Goal: Information Seeking & Learning: Learn about a topic

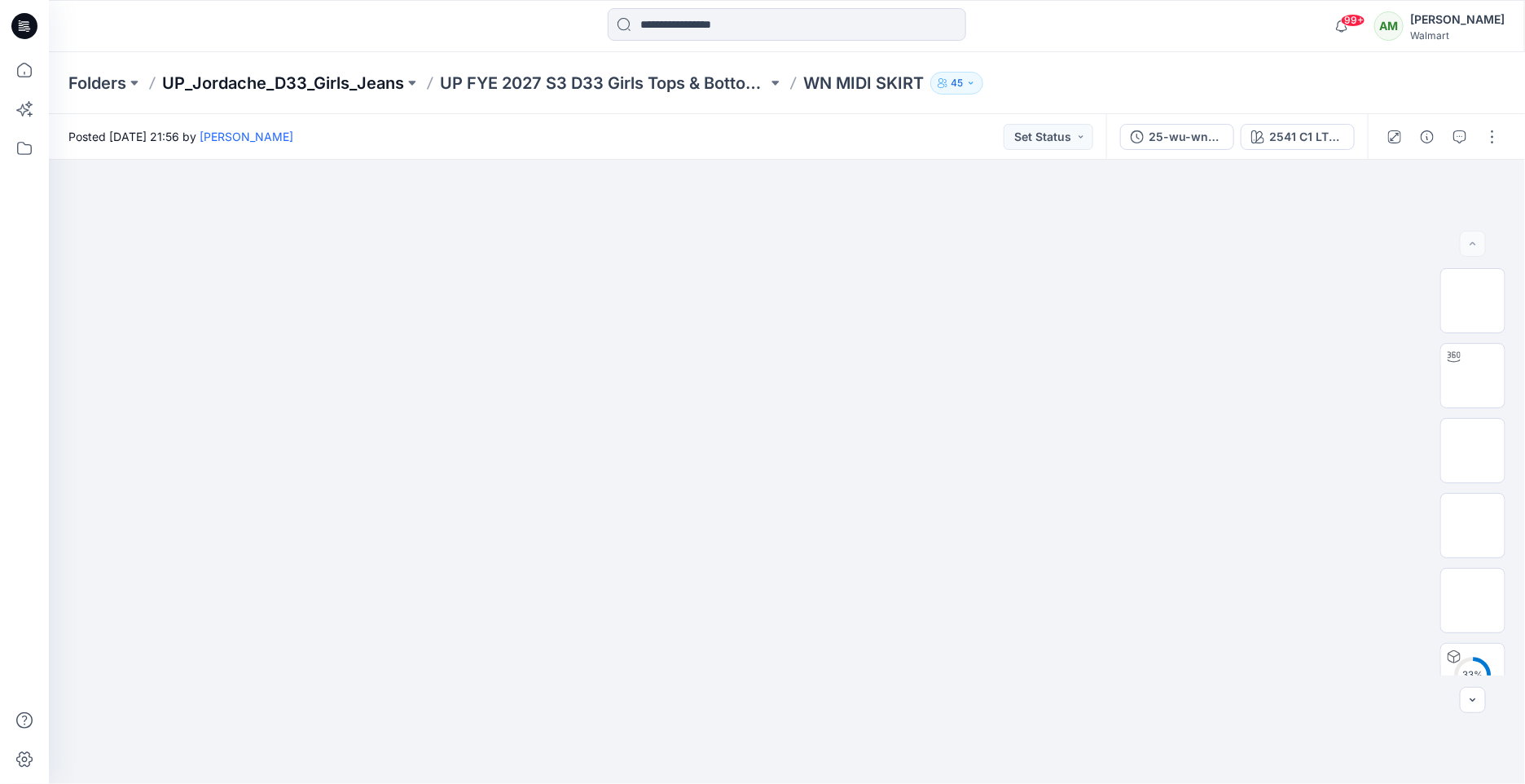
click at [365, 90] on p "UP_Jordache_D33_Girls_Jeans" at bounding box center [283, 83] width 242 height 23
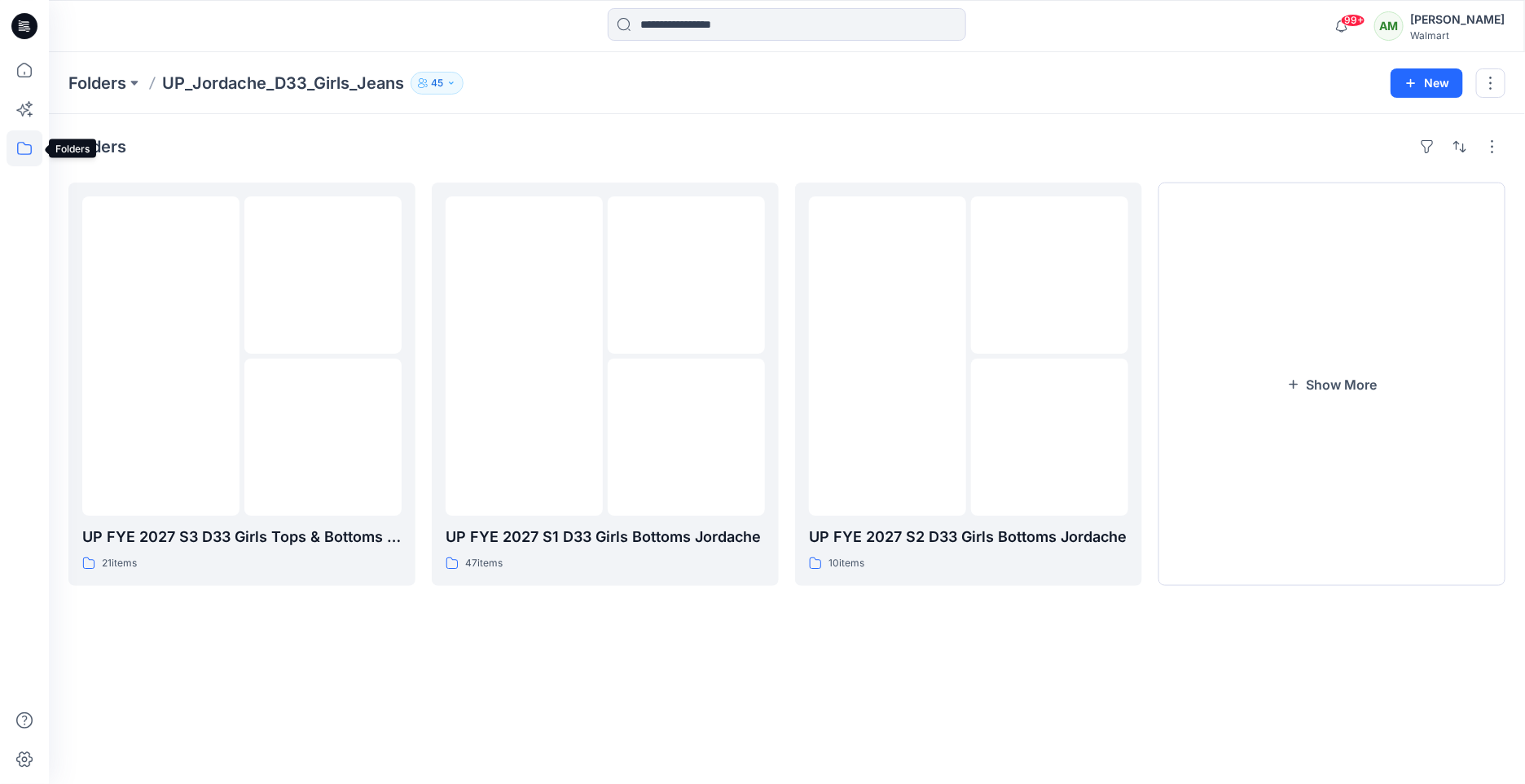
click at [26, 148] on icon at bounding box center [25, 149] width 36 height 36
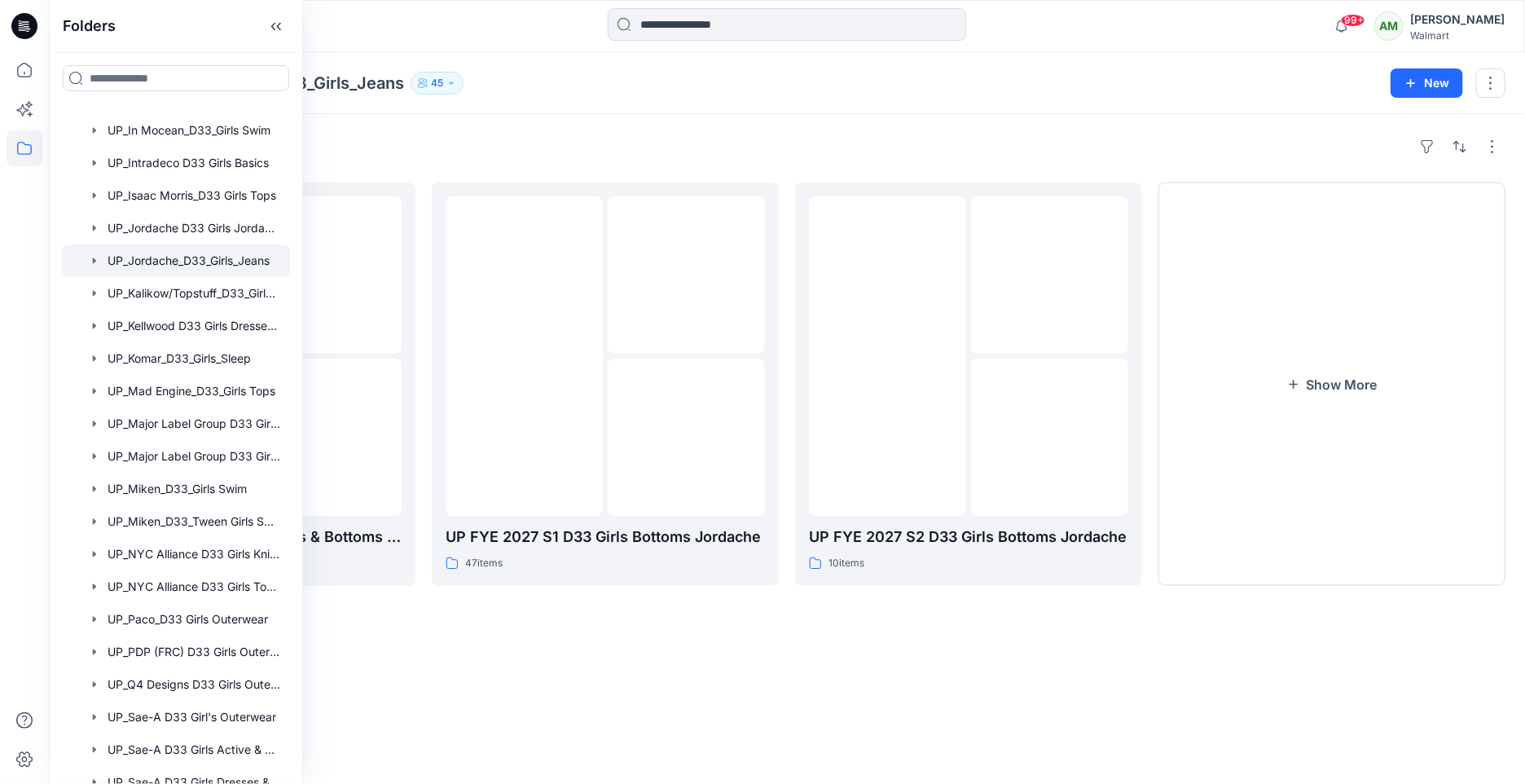
scroll to position [1507, 0]
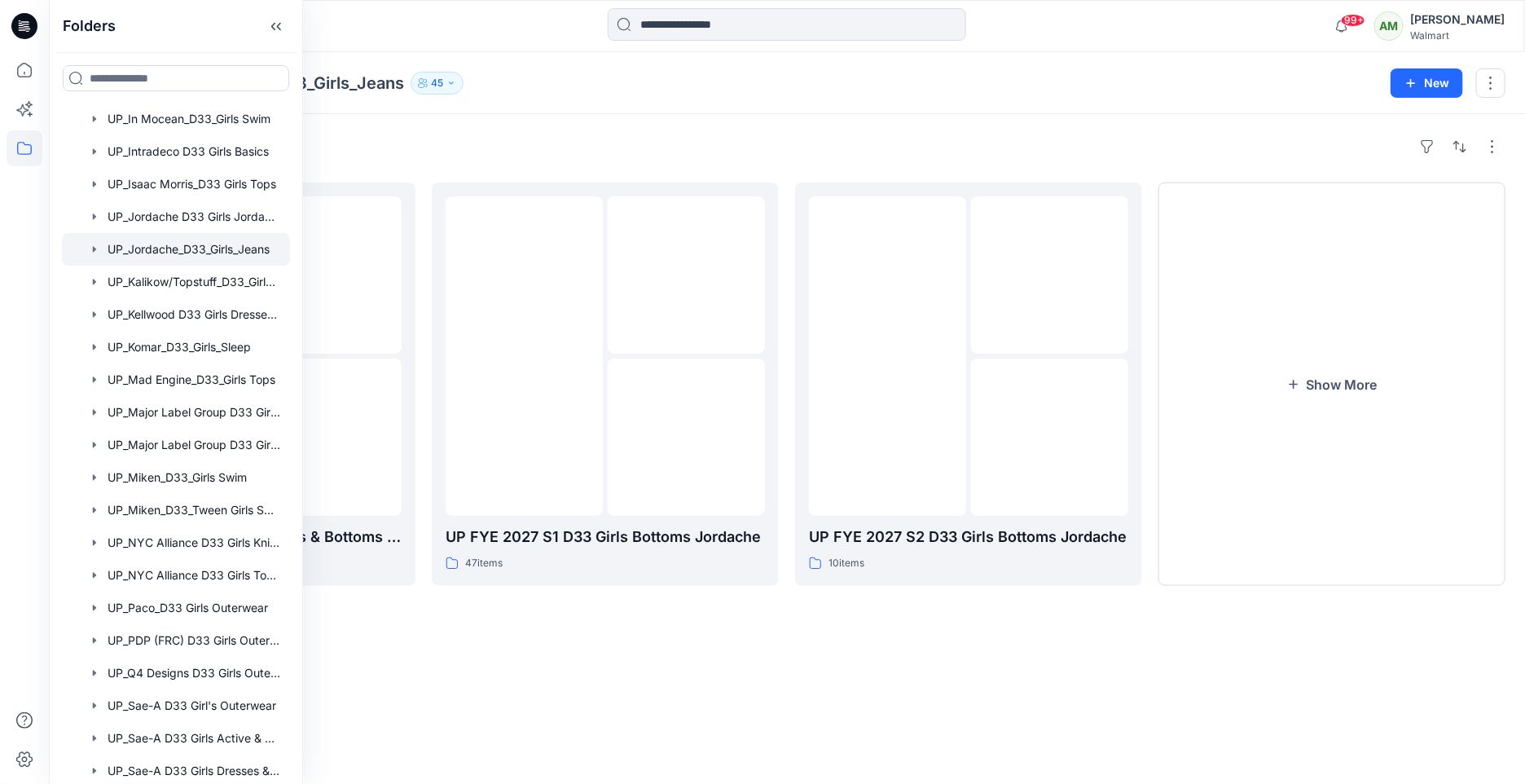
click at [212, 242] on div at bounding box center [176, 249] width 228 height 33
click at [1223, 330] on button "Show More" at bounding box center [1331, 384] width 347 height 403
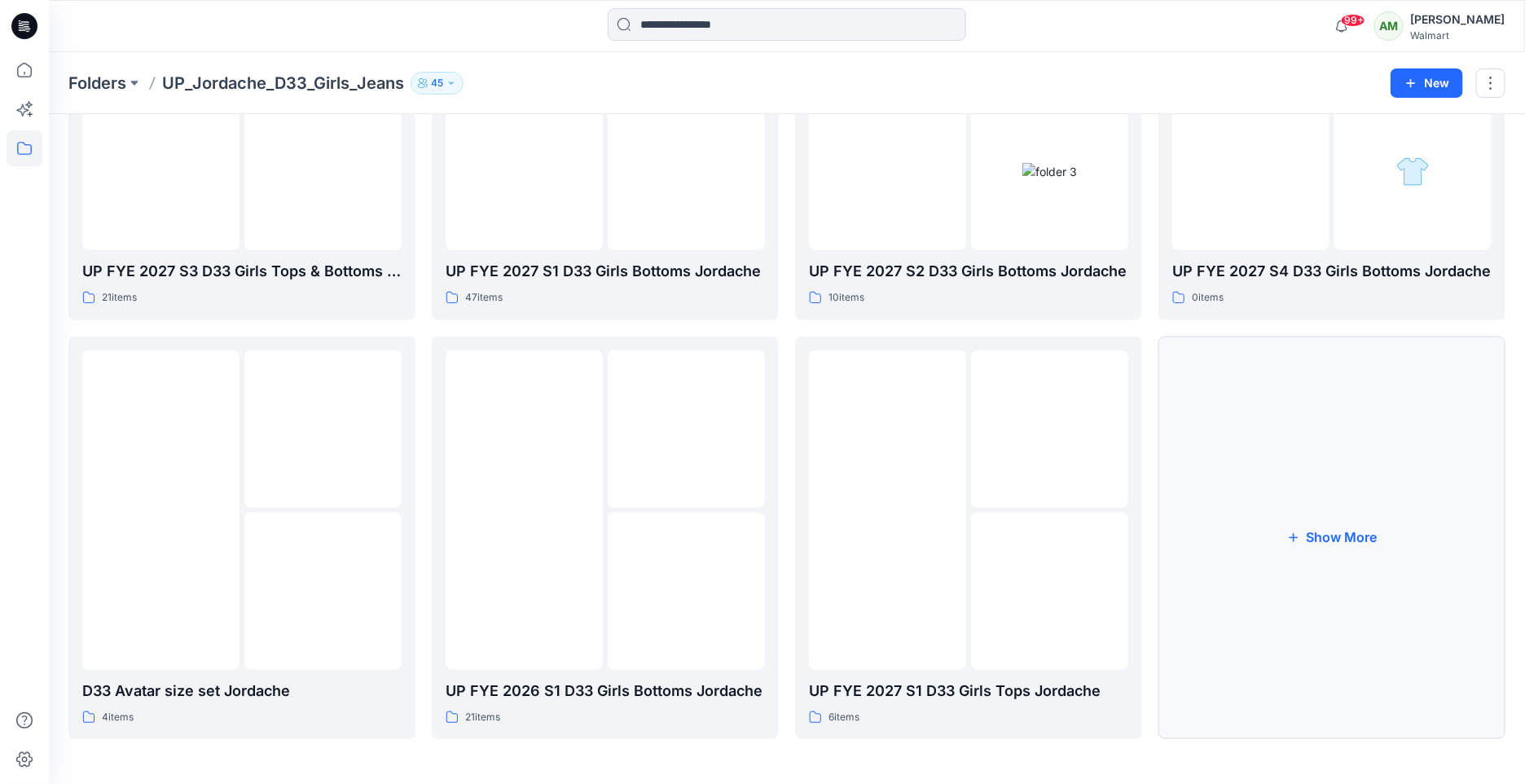
click at [1282, 546] on button "Show More" at bounding box center [1331, 538] width 347 height 403
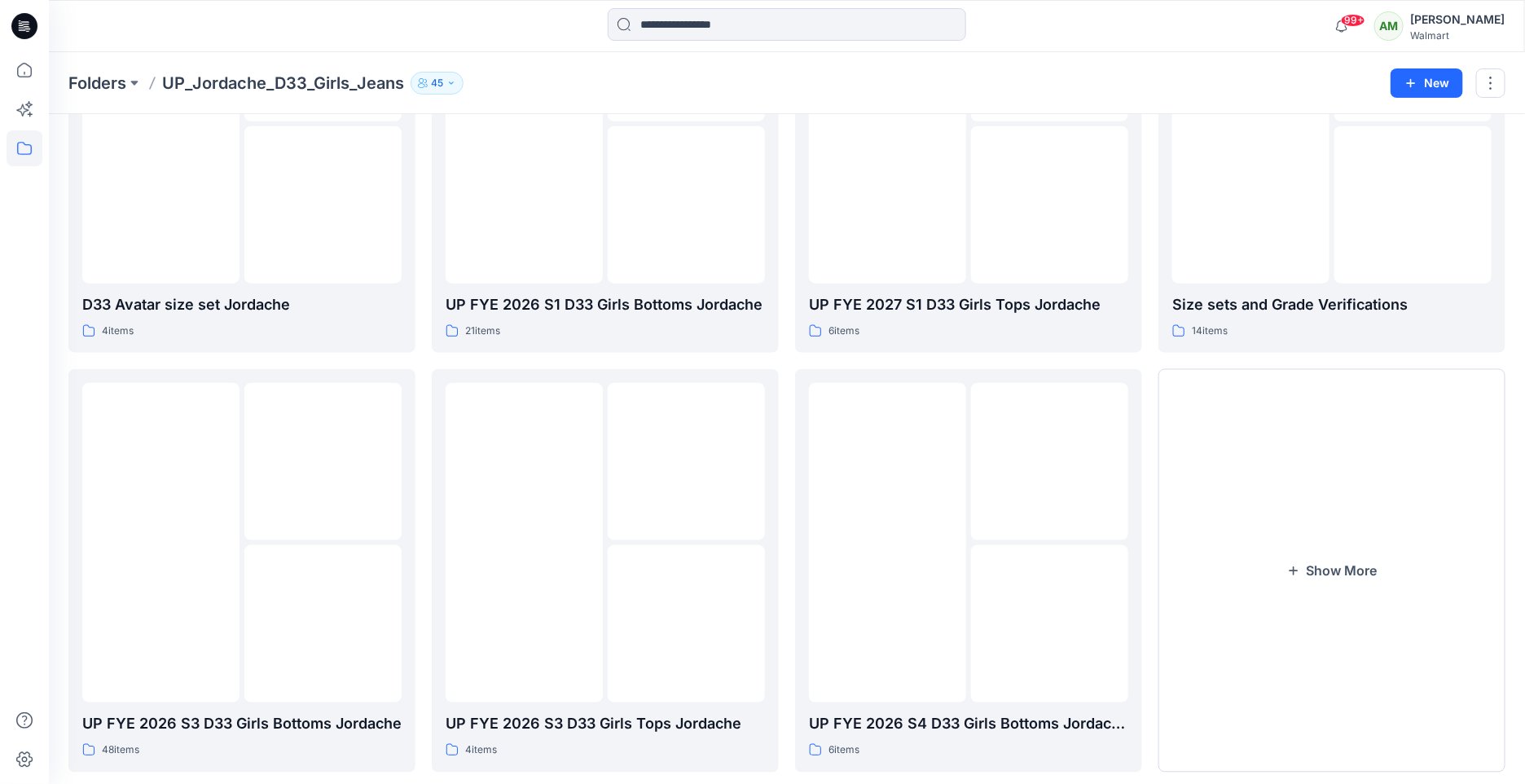
scroll to position [684, 0]
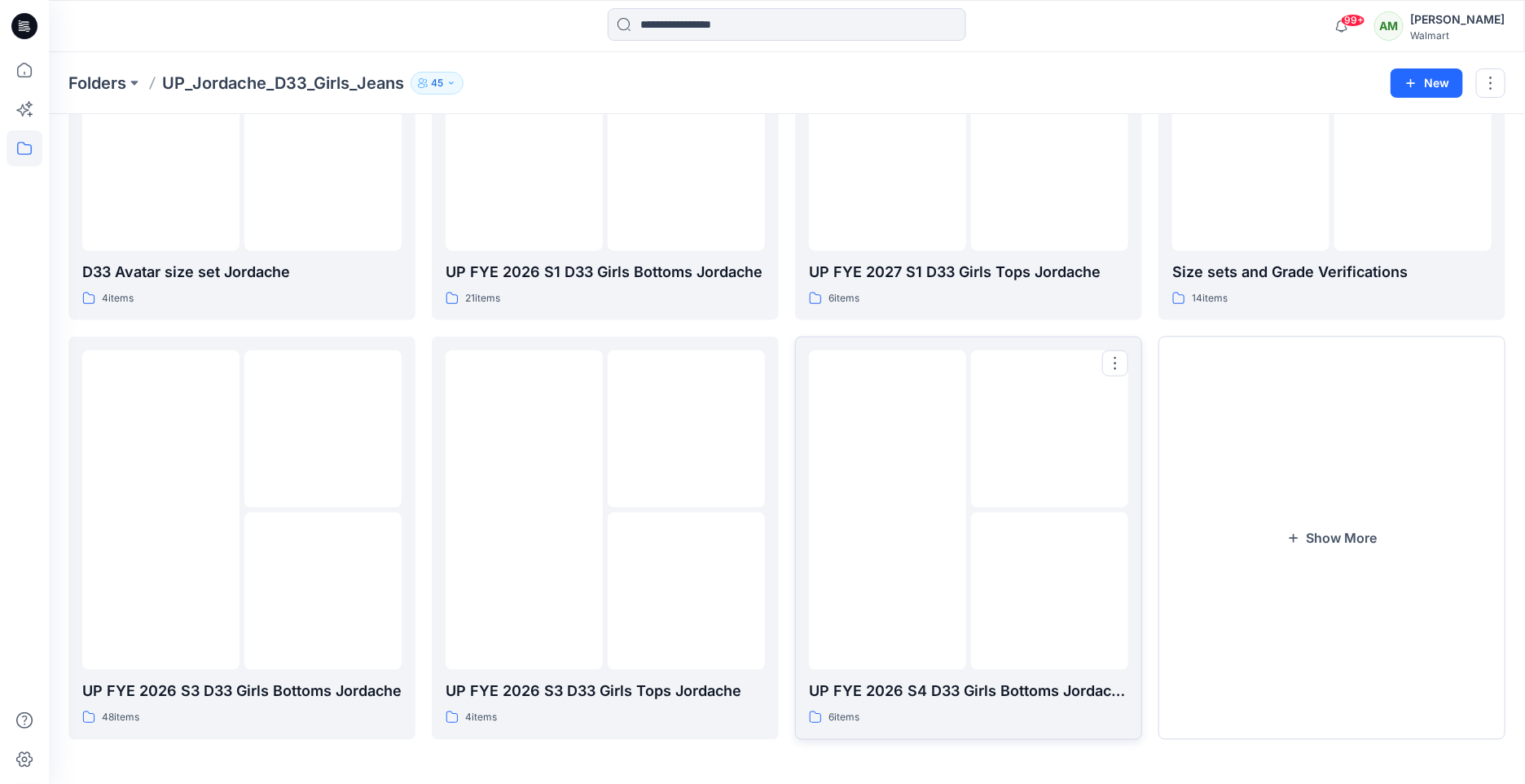
click at [1050, 430] on img at bounding box center [1050, 430] width 0 height 0
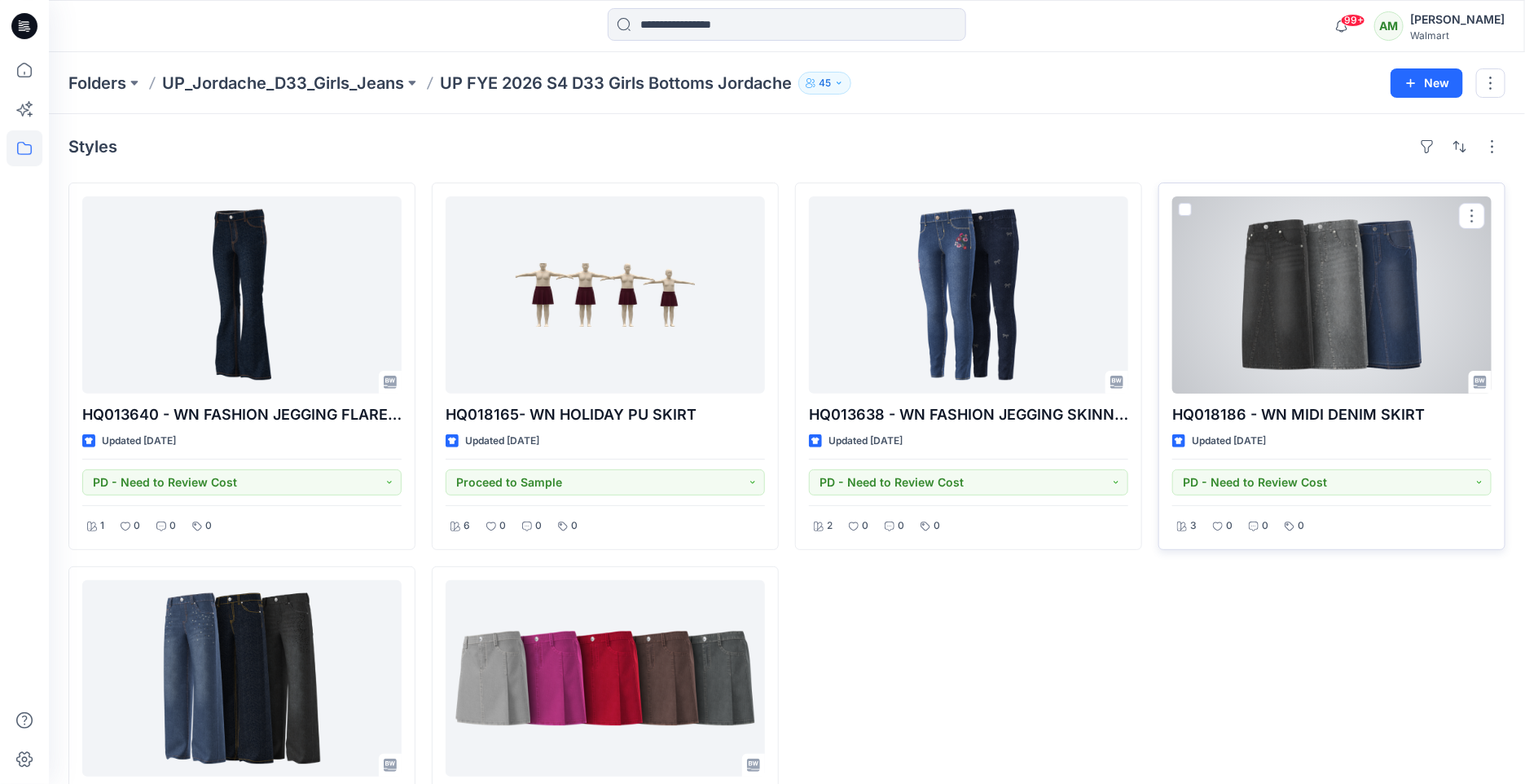
click at [1328, 354] on div at bounding box center [1331, 294] width 319 height 197
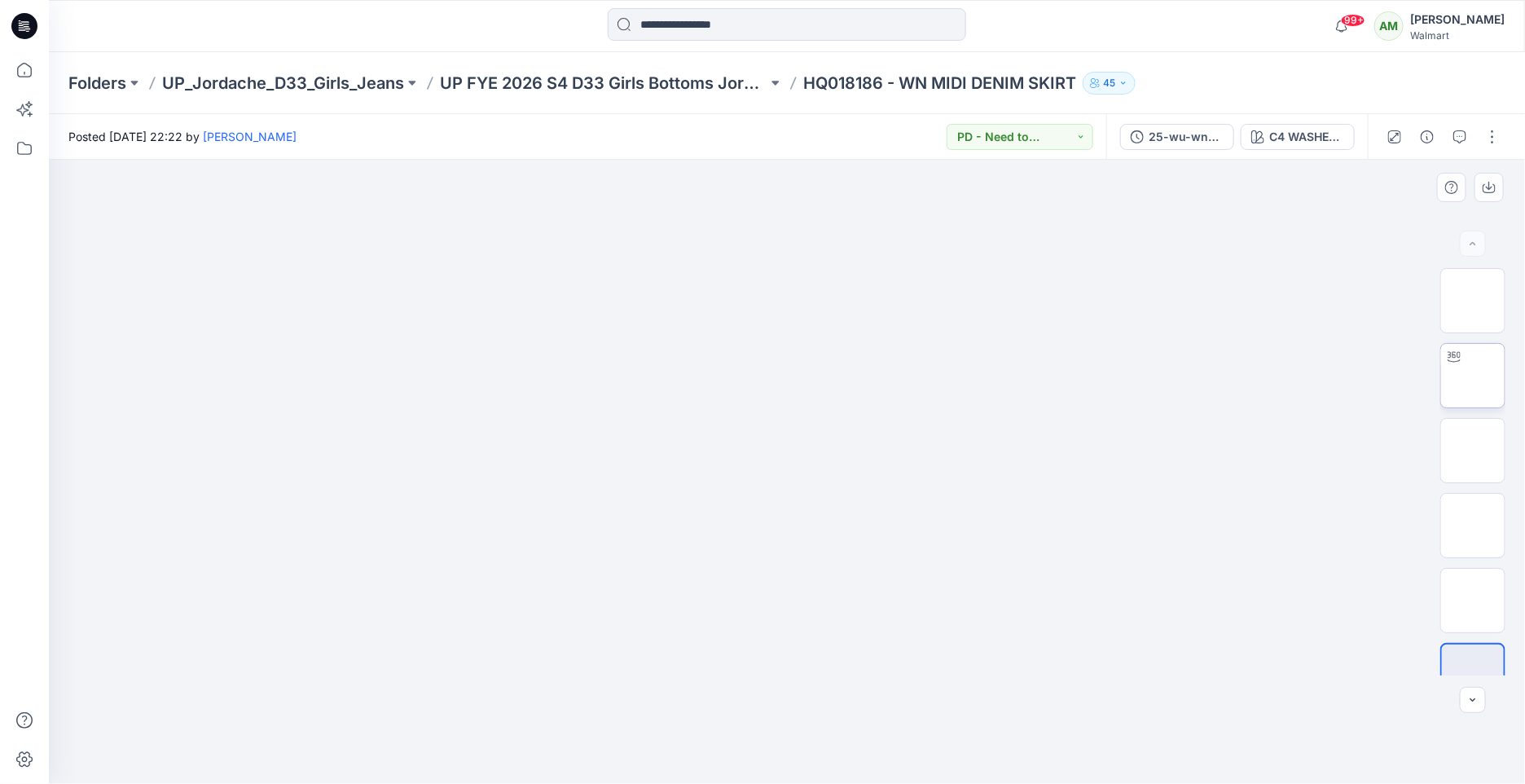
click at [1459, 369] on div at bounding box center [1454, 357] width 26 height 26
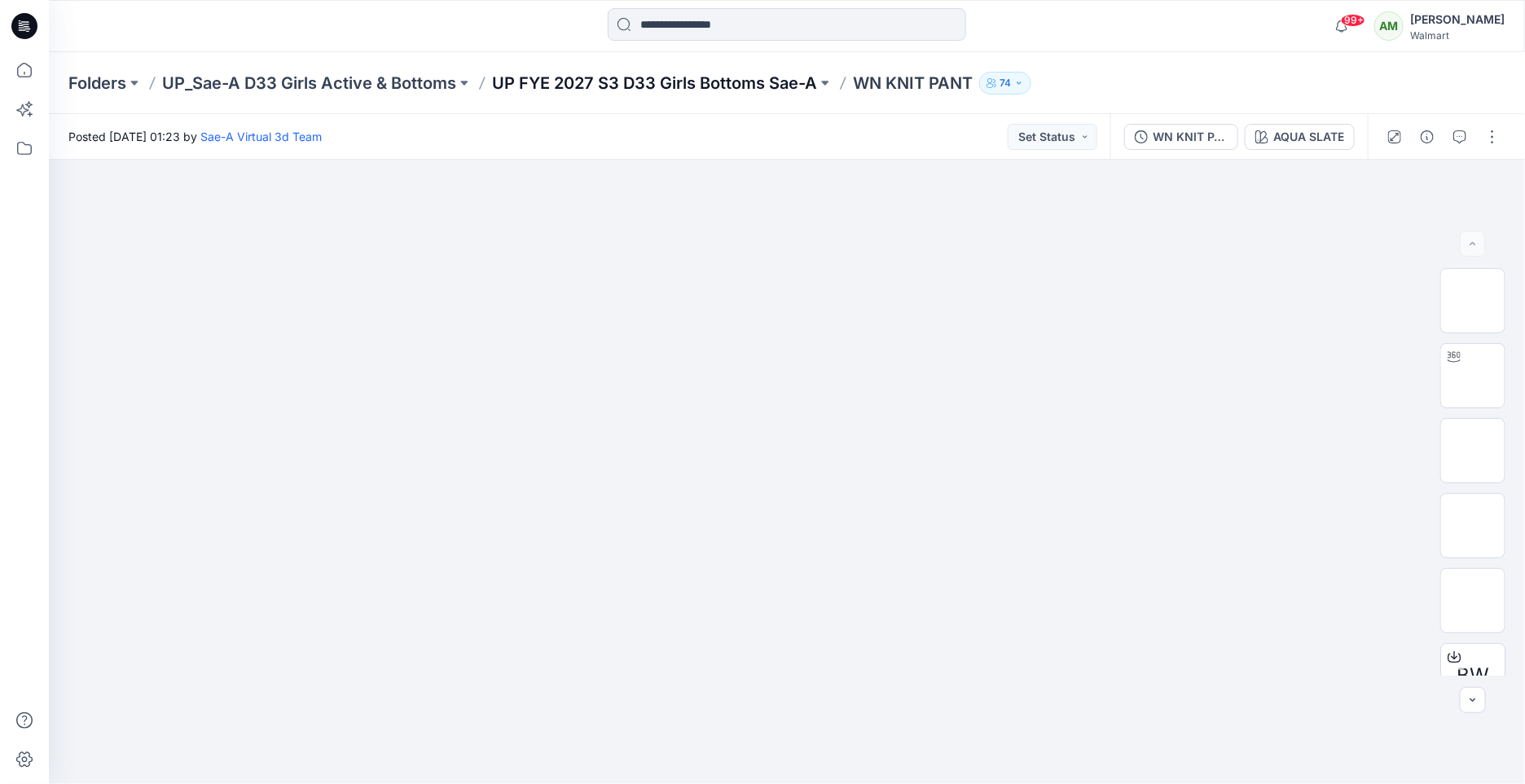
click at [560, 80] on p "UP FYE 2027 S3 D33 Girls Bottoms Sae-A" at bounding box center [654, 83] width 325 height 23
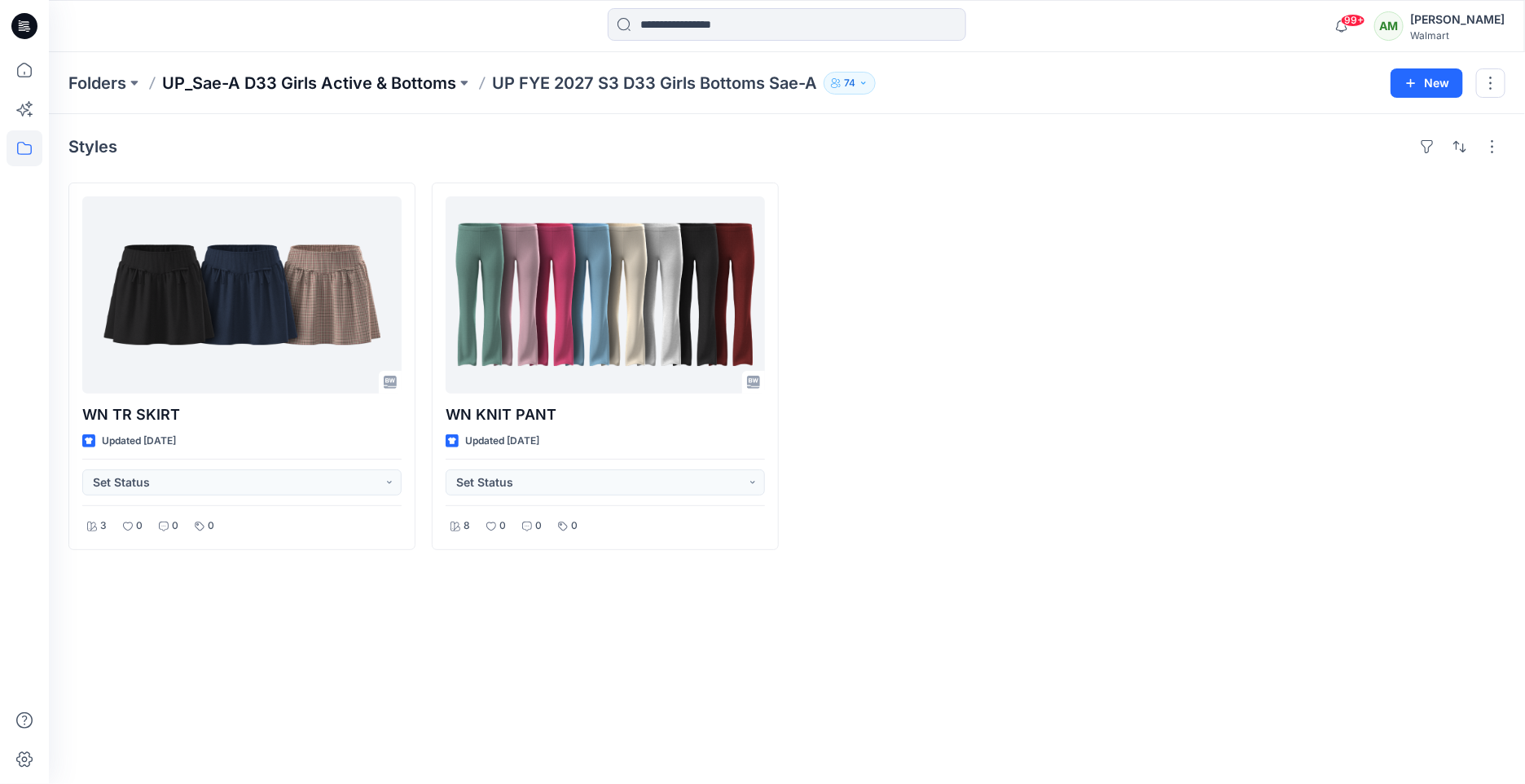
click at [356, 85] on p "UP_Sae-A D33 Girls Active & Bottoms" at bounding box center [309, 83] width 294 height 23
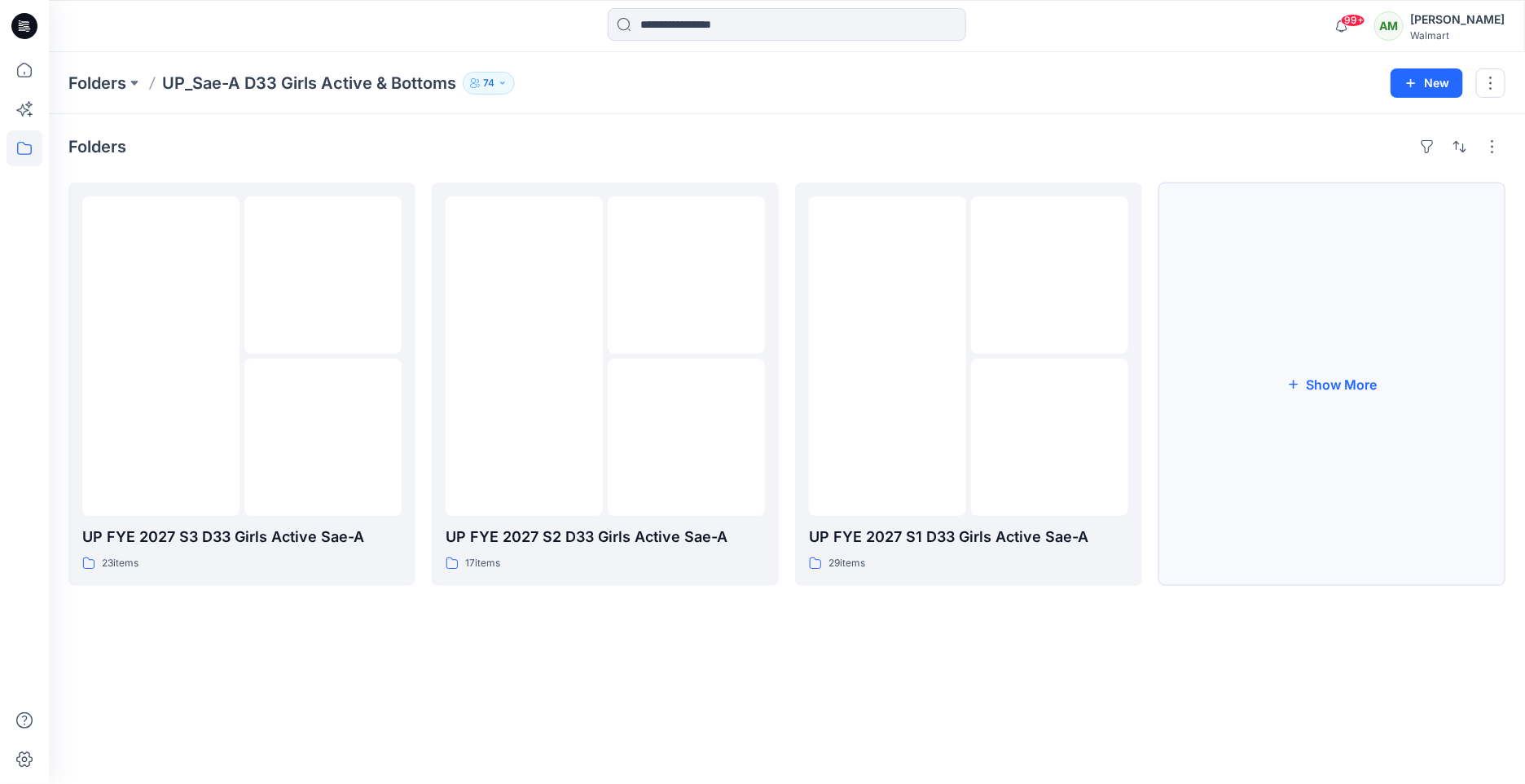
click at [1341, 377] on button "Show More" at bounding box center [1331, 384] width 347 height 403
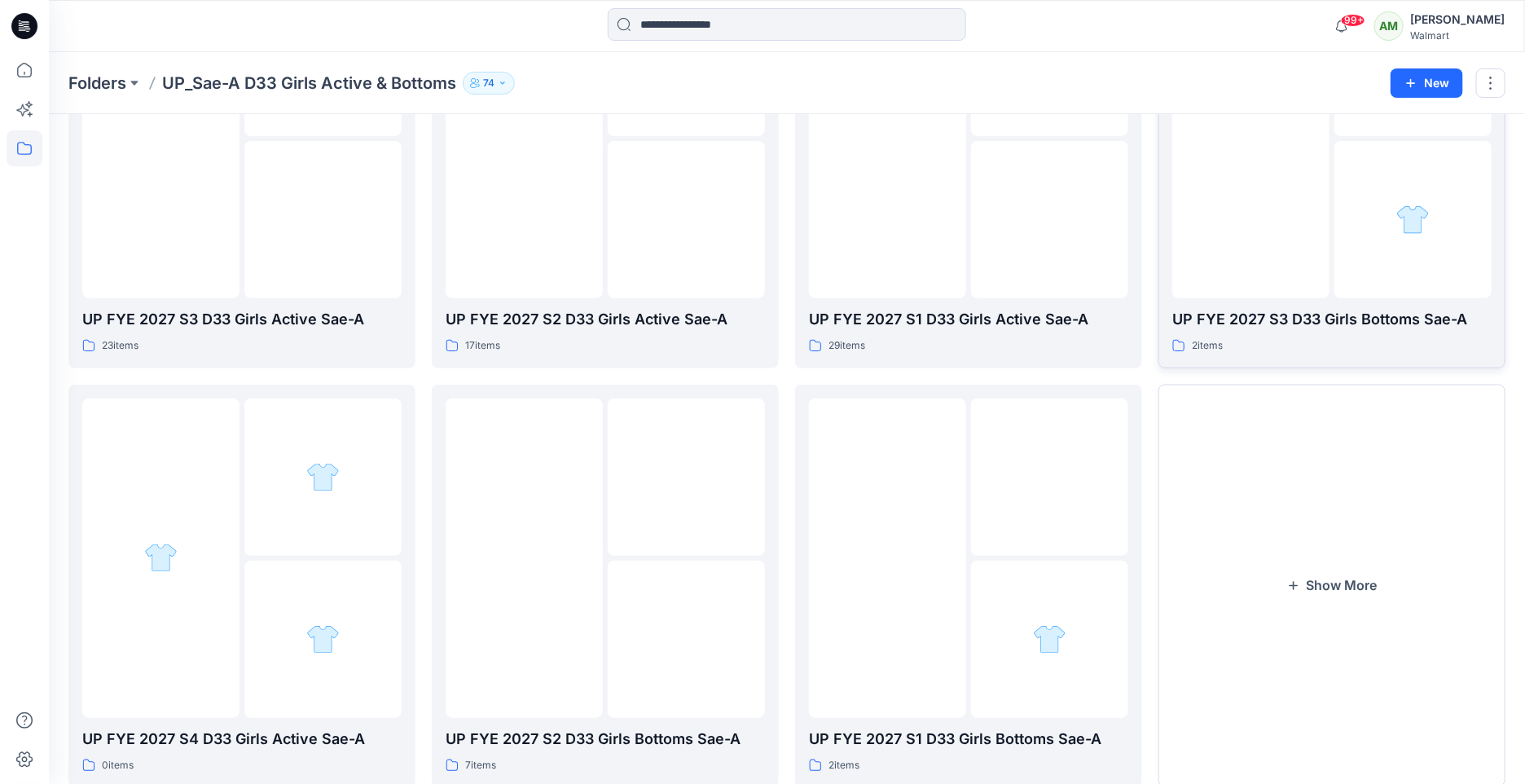
scroll to position [265, 0]
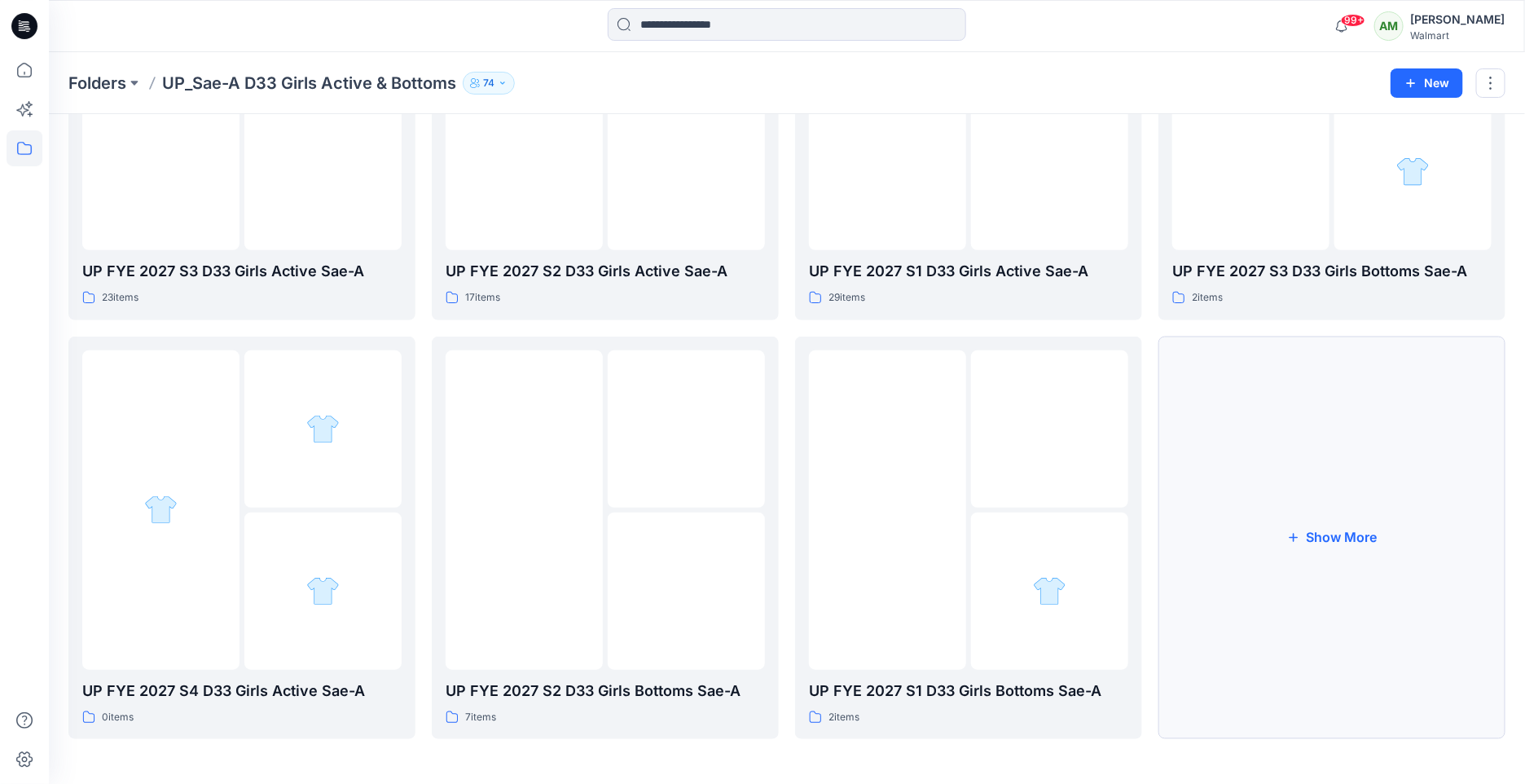
click at [1309, 528] on button "Show More" at bounding box center [1331, 538] width 347 height 403
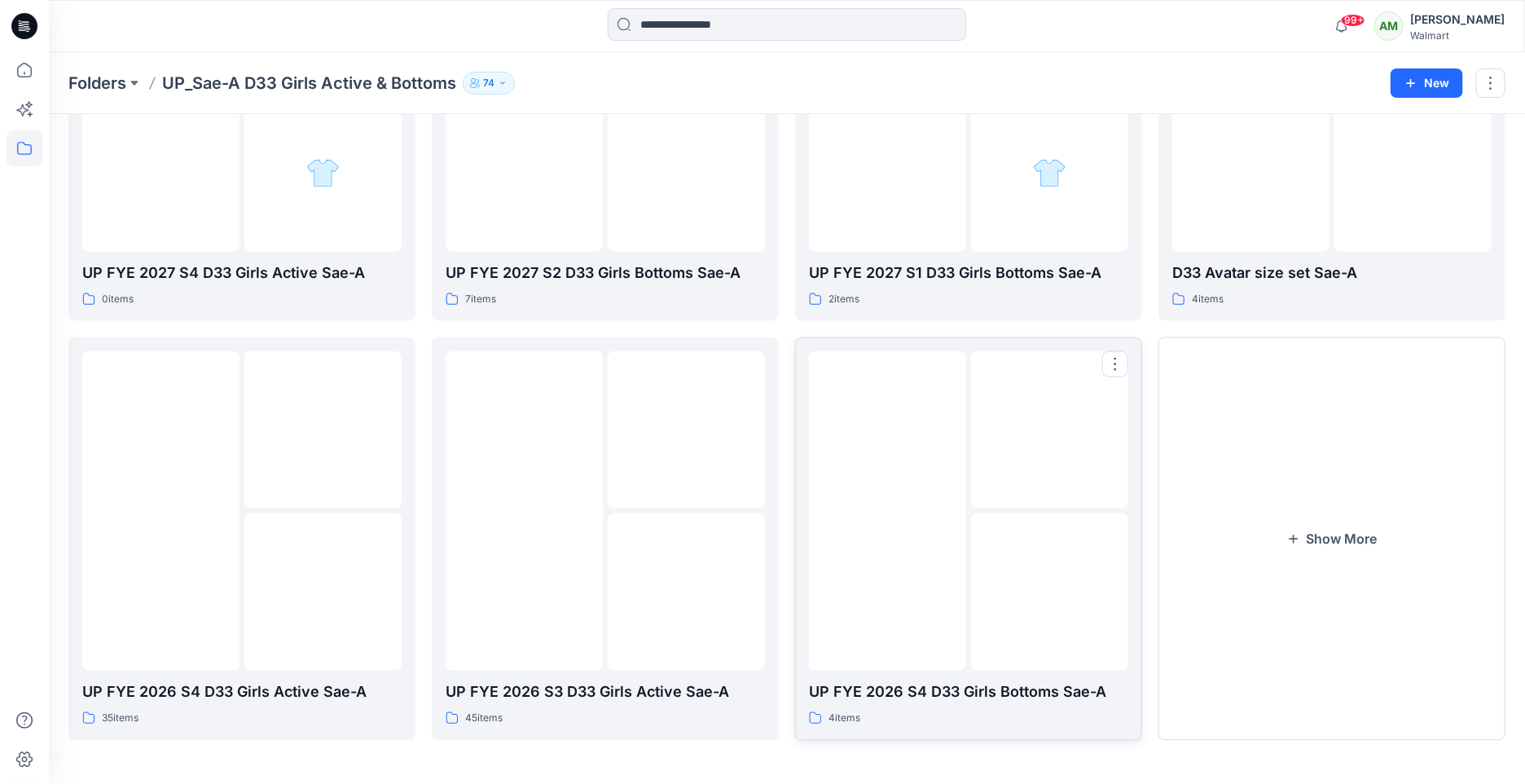
click at [888, 510] on img at bounding box center [888, 510] width 0 height 0
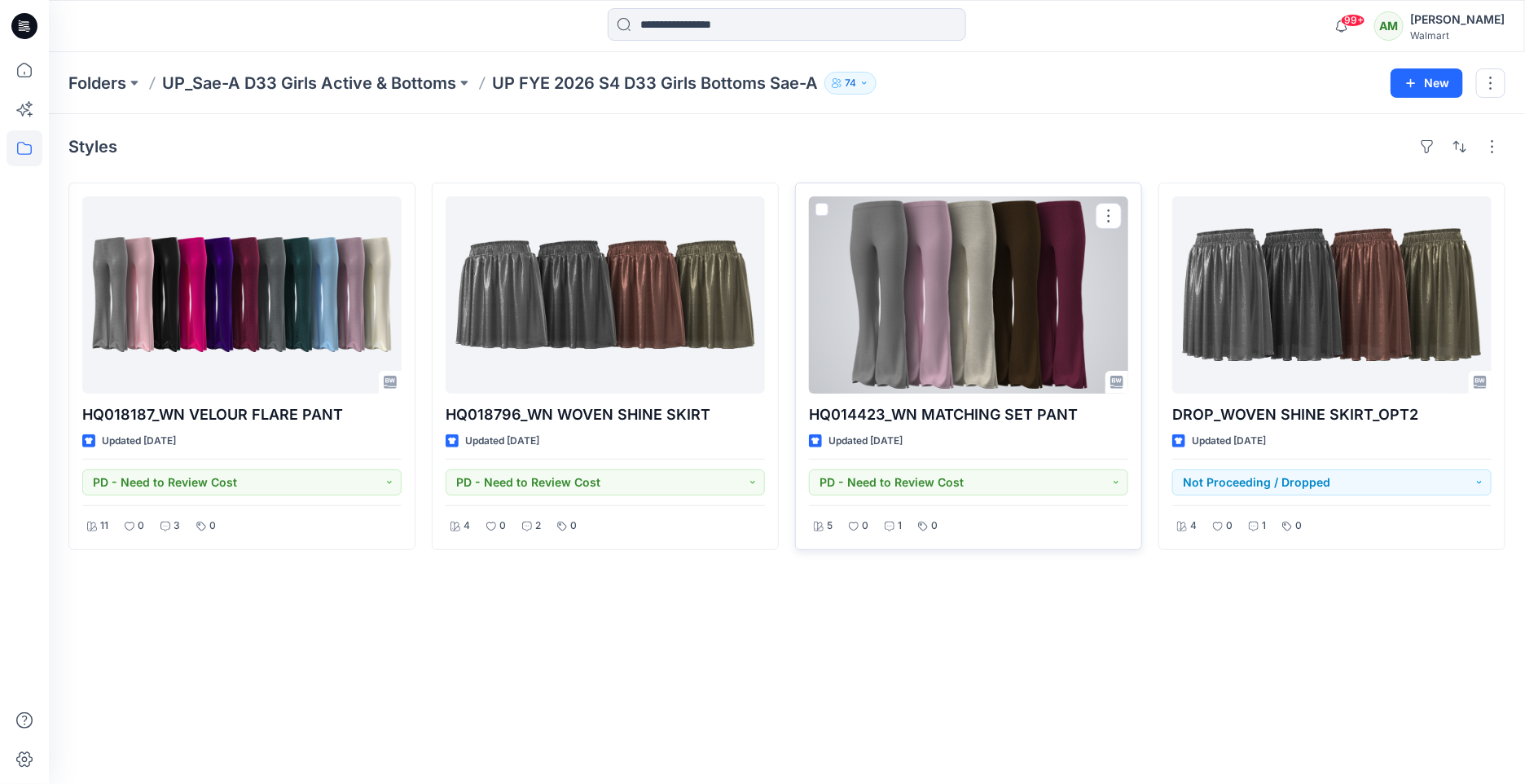
click at [1018, 305] on div at bounding box center [968, 294] width 319 height 197
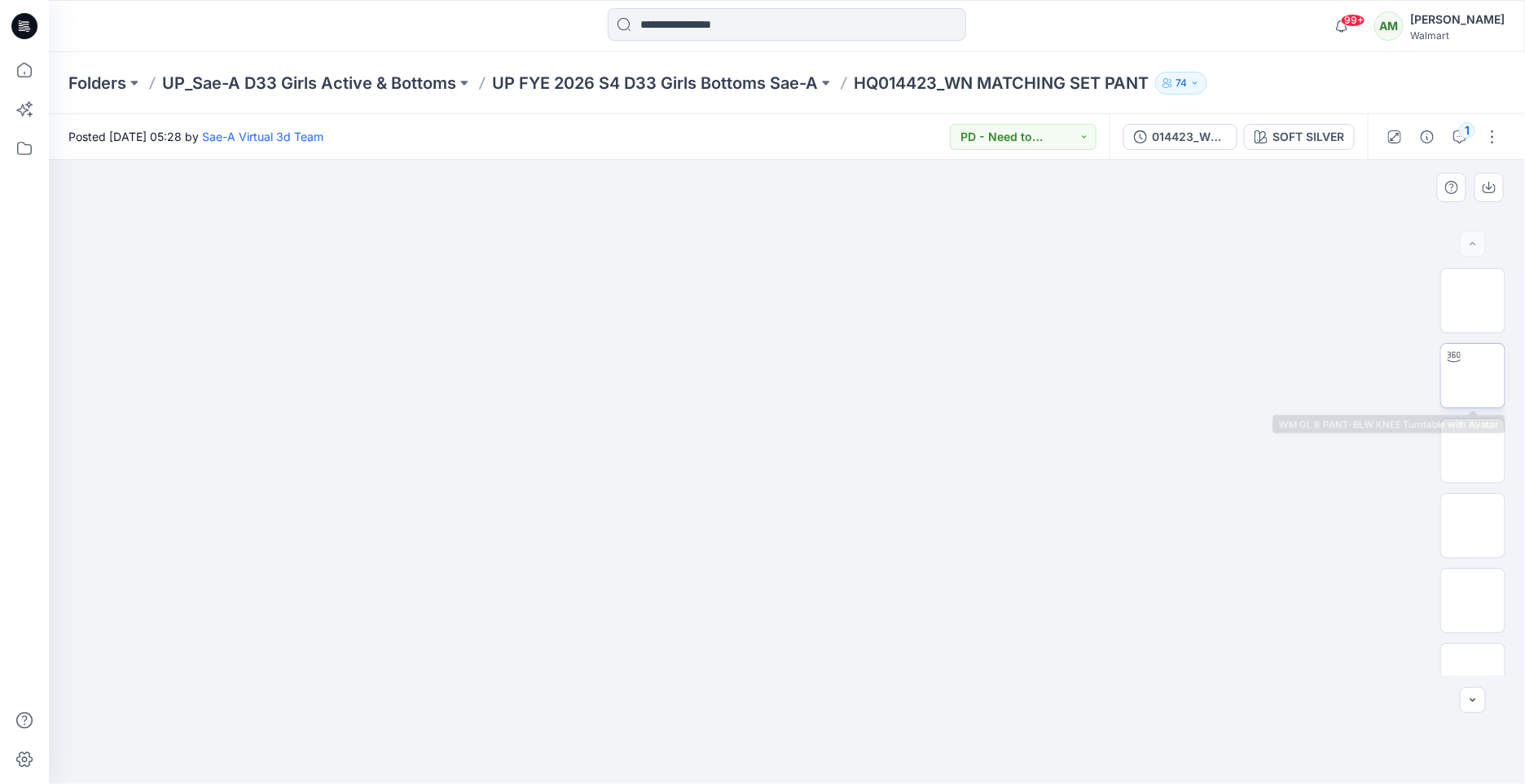
click at [1473, 376] on img at bounding box center [1473, 376] width 0 height 0
drag, startPoint x: 787, startPoint y: 759, endPoint x: 953, endPoint y: 740, distance: 167.1
click at [953, 740] on icon at bounding box center [788, 735] width 493 height 61
drag, startPoint x: 935, startPoint y: 740, endPoint x: 682, endPoint y: 751, distance: 253.2
click at [682, 751] on icon at bounding box center [788, 735] width 493 height 61
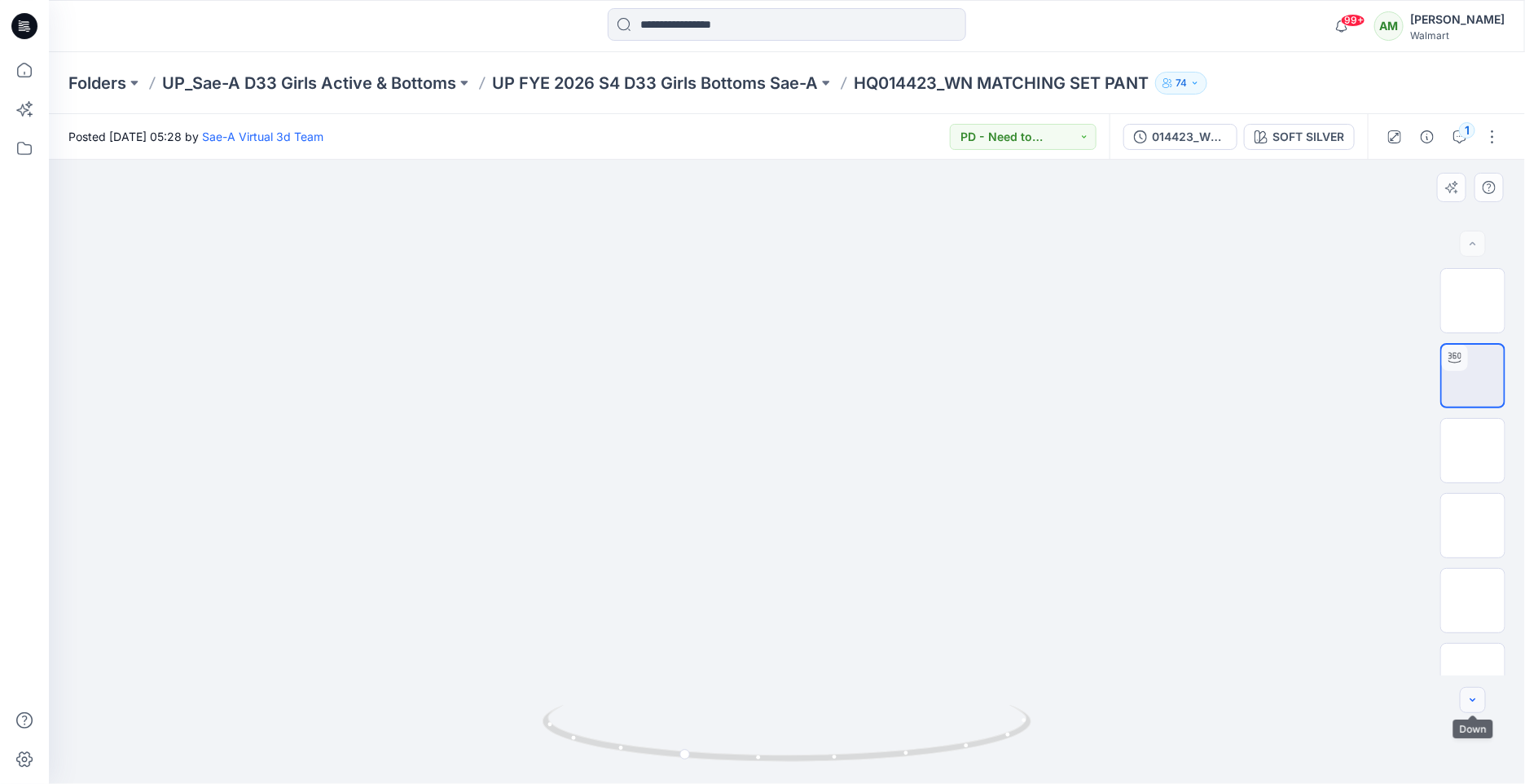
click at [1471, 697] on icon "button" at bounding box center [1473, 700] width 13 height 13
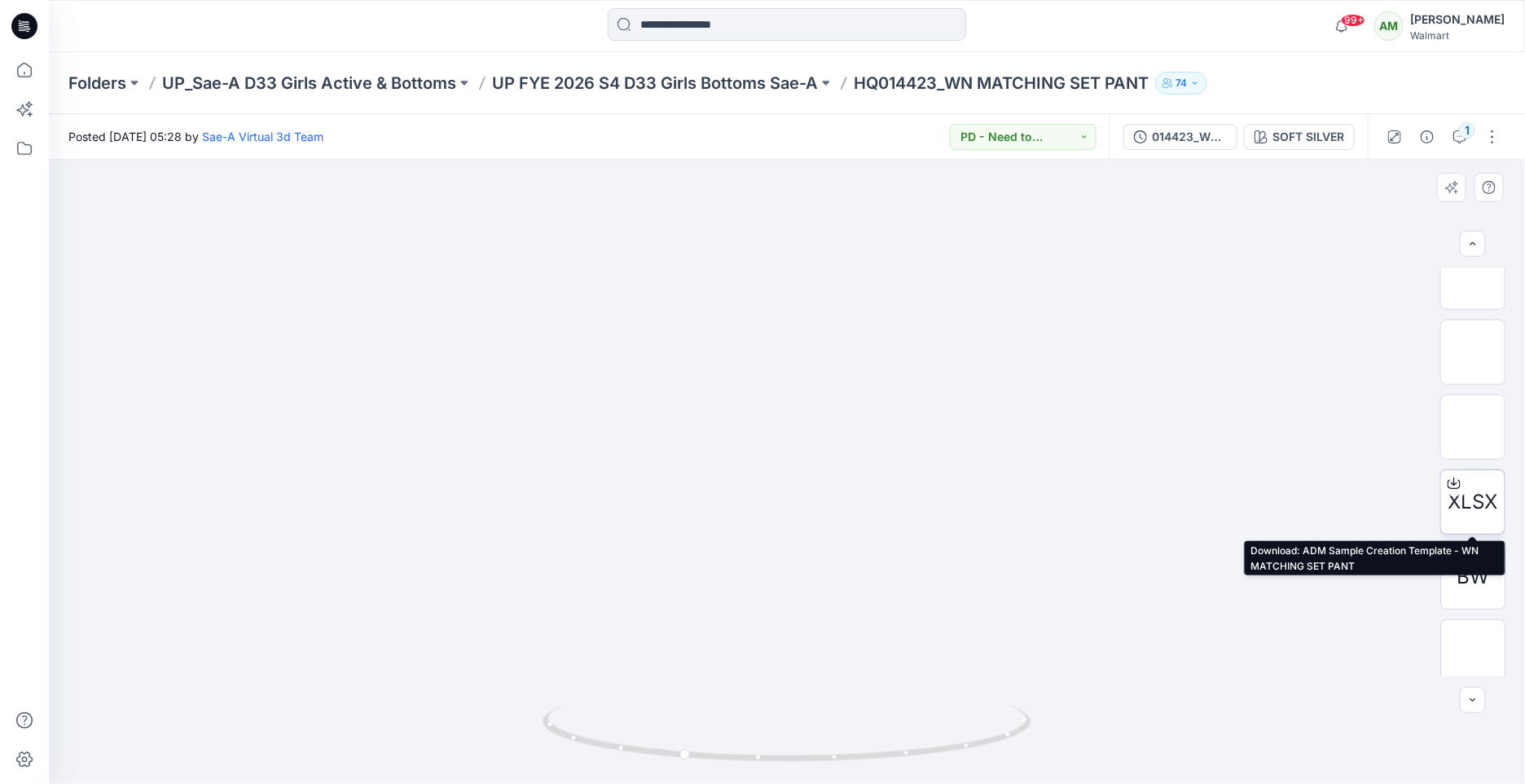
click at [1444, 479] on div at bounding box center [1454, 483] width 26 height 26
